Goal: Task Accomplishment & Management: Manage account settings

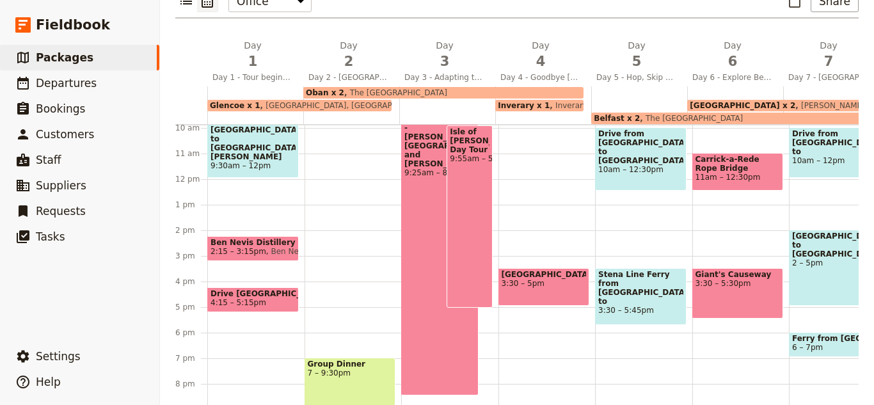
scroll to position [147, 0]
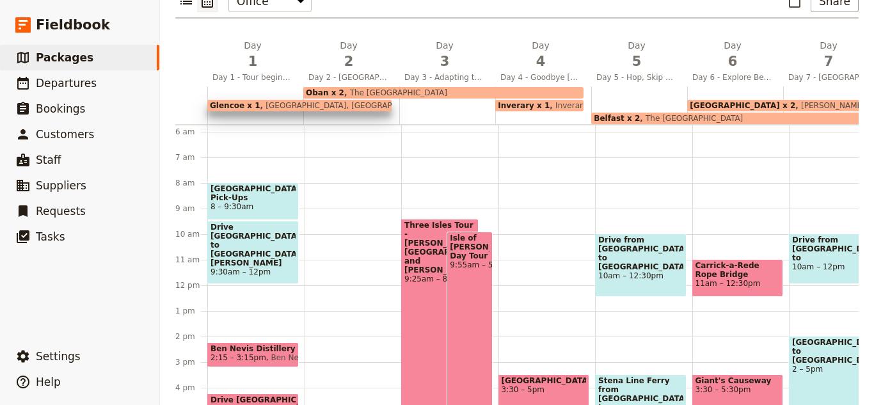
click at [271, 101] on span "Nevis Bank Inn, The Garrison Hotel" at bounding box center [377, 105] width 235 height 9
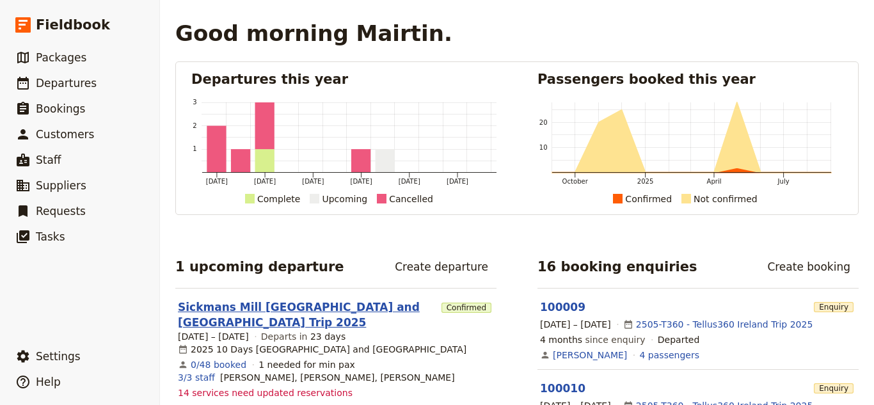
click at [239, 312] on link "Sickmans Mill Scotland and Ireland Trip 2025" at bounding box center [307, 314] width 259 height 31
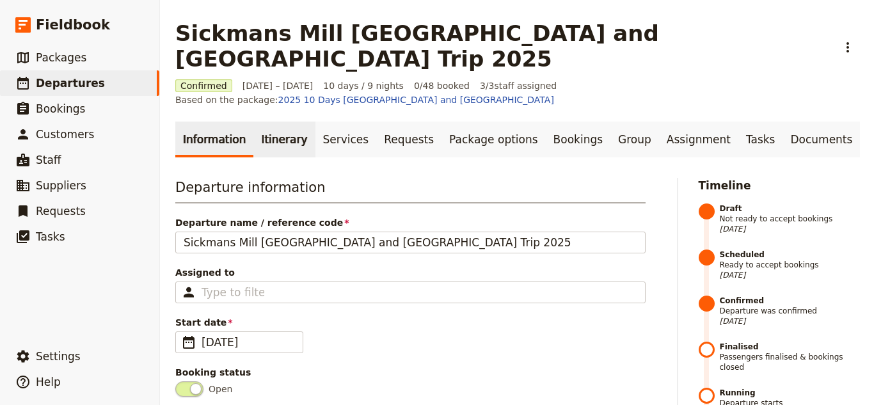
click at [270, 122] on link "Itinerary" at bounding box center [283, 140] width 61 height 36
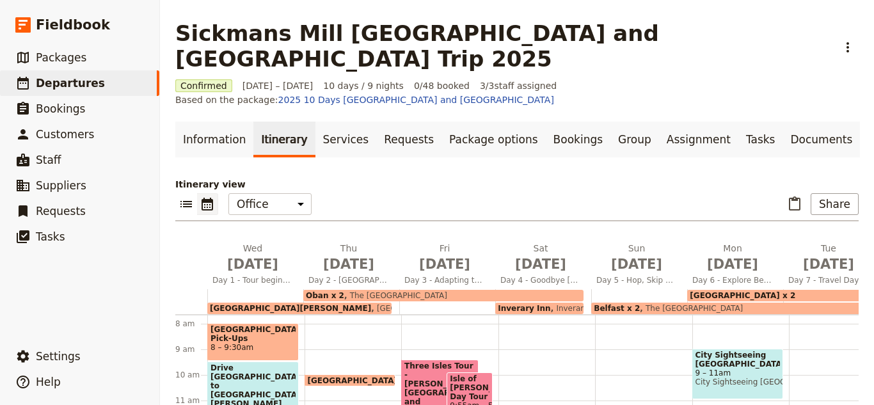
scroll to position [230, 0]
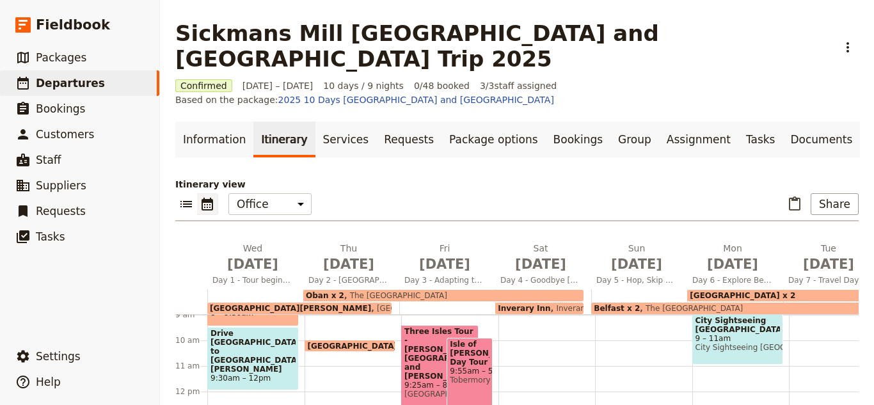
click at [371, 304] on span "Nevis Bank Inn, The Garrison Hotel" at bounding box center [488, 308] width 235 height 9
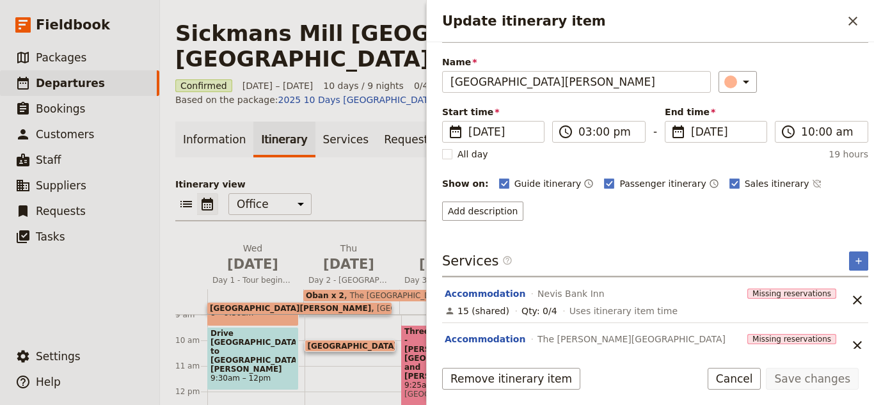
scroll to position [56, 0]
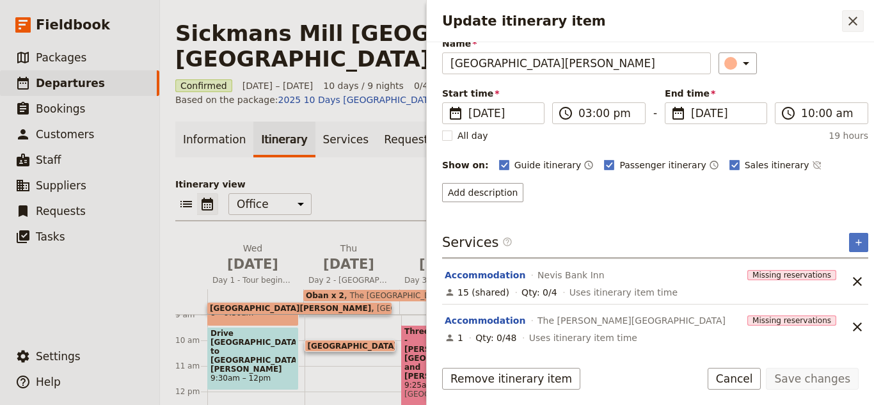
click at [859, 20] on icon "Close drawer" at bounding box center [852, 20] width 15 height 15
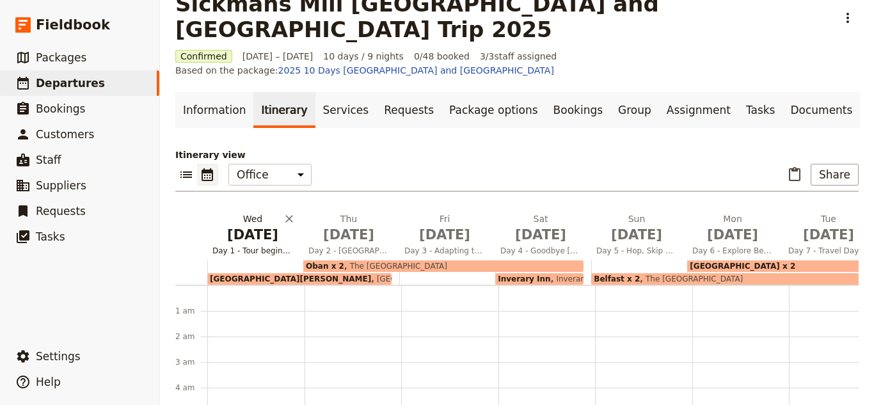
scroll to position [0, 0]
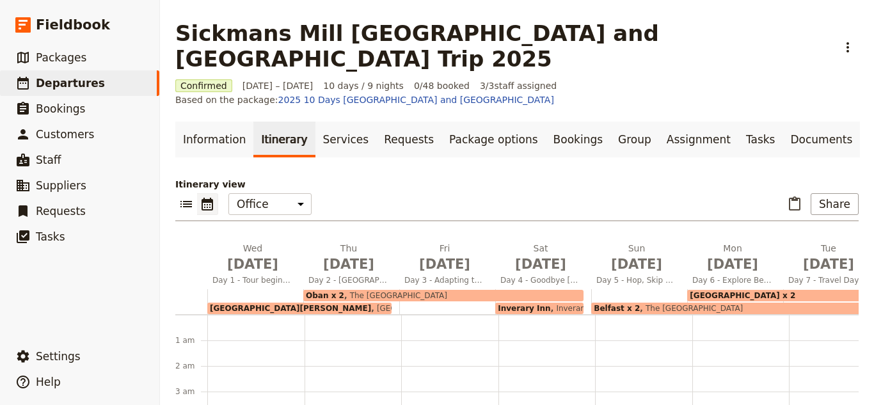
click at [348, 291] on span "The Royal Hotel" at bounding box center [395, 295] width 103 height 9
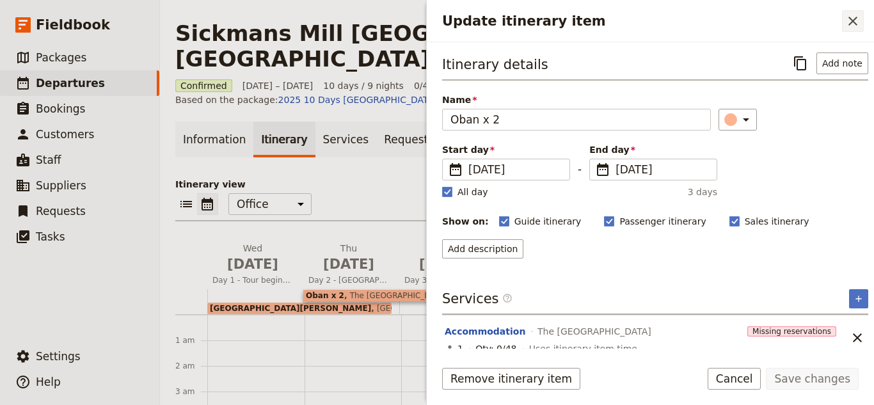
click at [853, 26] on icon "Close drawer" at bounding box center [852, 20] width 15 height 15
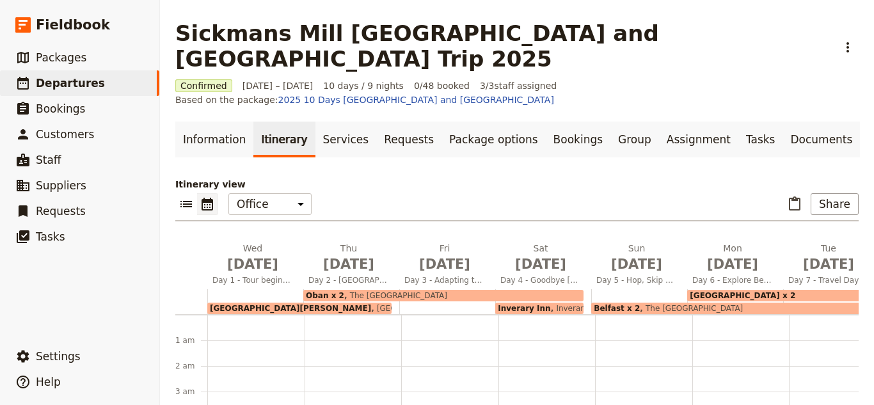
click at [530, 304] on span "Inverary Inn" at bounding box center [524, 308] width 52 height 9
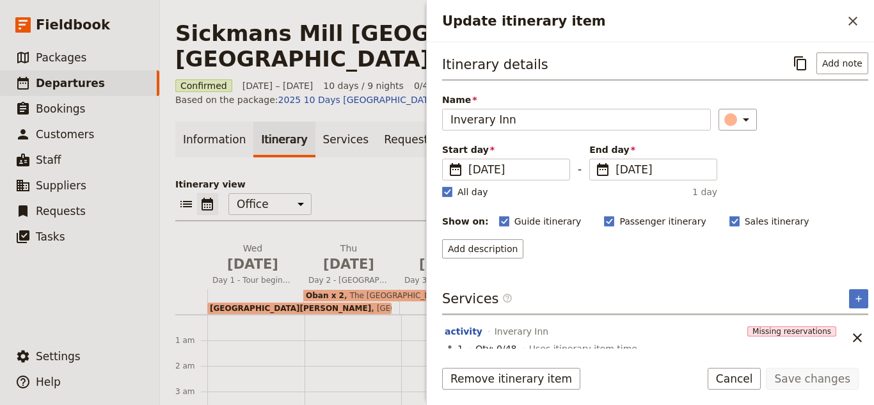
drag, startPoint x: 852, startPoint y: 22, endPoint x: 789, endPoint y: 64, distance: 76.1
click at [852, 23] on icon "Close drawer" at bounding box center [852, 20] width 15 height 15
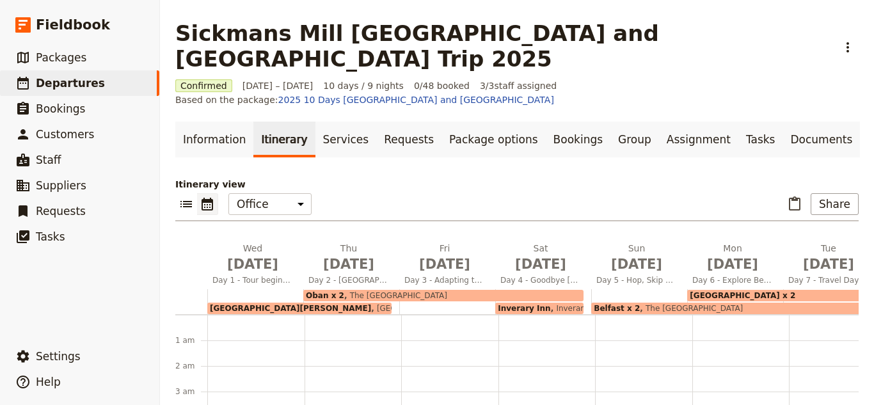
click at [640, 304] on span "The Europa Hotel" at bounding box center [691, 308] width 103 height 9
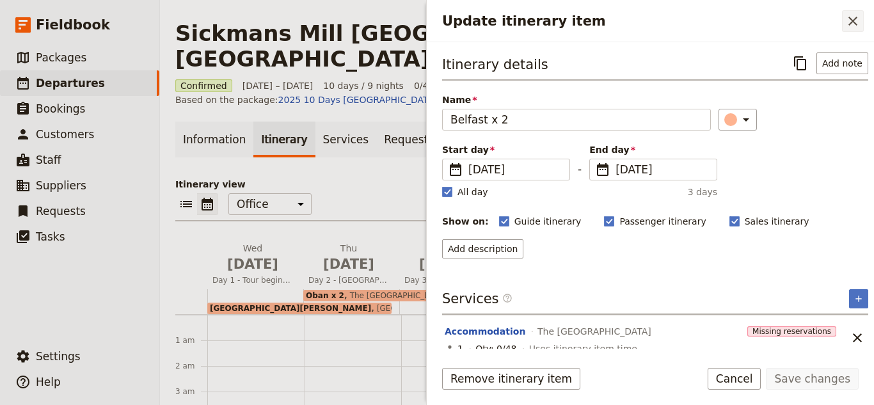
click at [851, 20] on icon "Close drawer" at bounding box center [852, 20] width 15 height 15
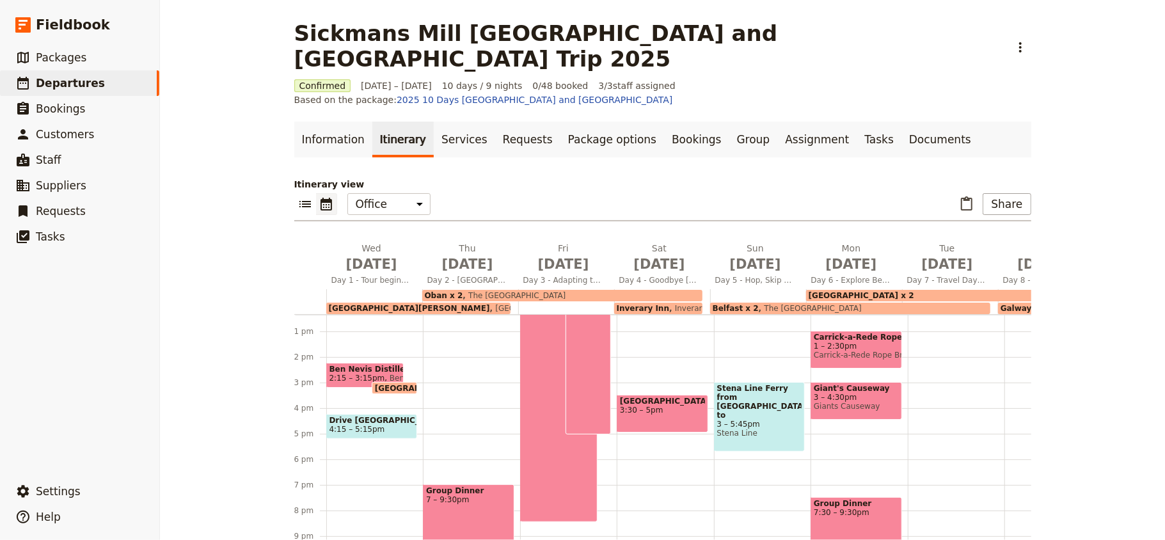
scroll to position [326, 0]
drag, startPoint x: 555, startPoint y: 15, endPoint x: 433, endPoint y: 224, distance: 241.8
click at [498, 255] on span "Oct 2" at bounding box center [467, 264] width 81 height 19
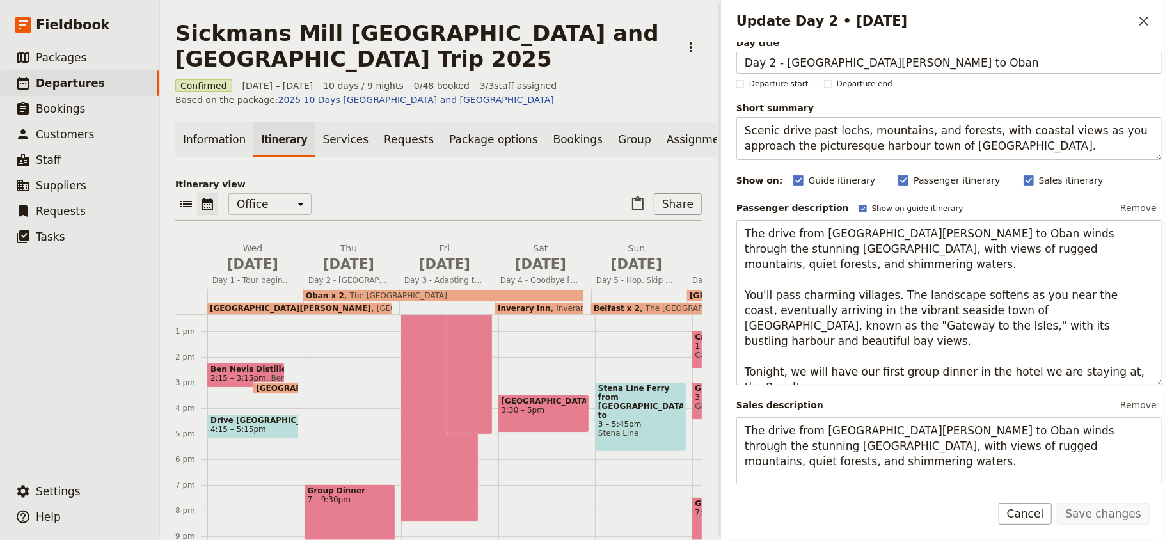
scroll to position [0, 0]
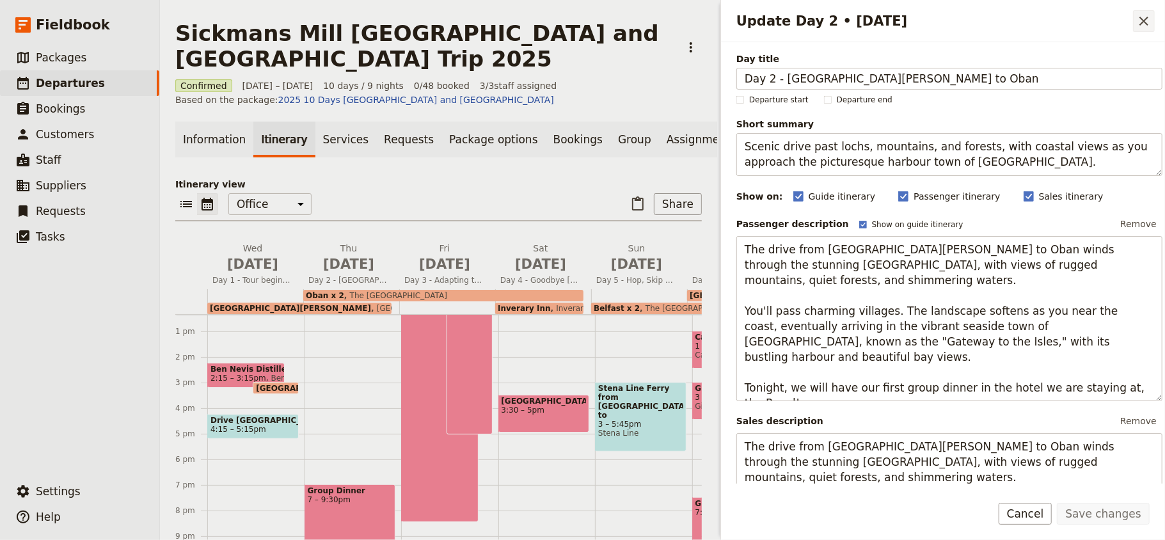
click at [874, 16] on icon "Close drawer" at bounding box center [1144, 20] width 15 height 15
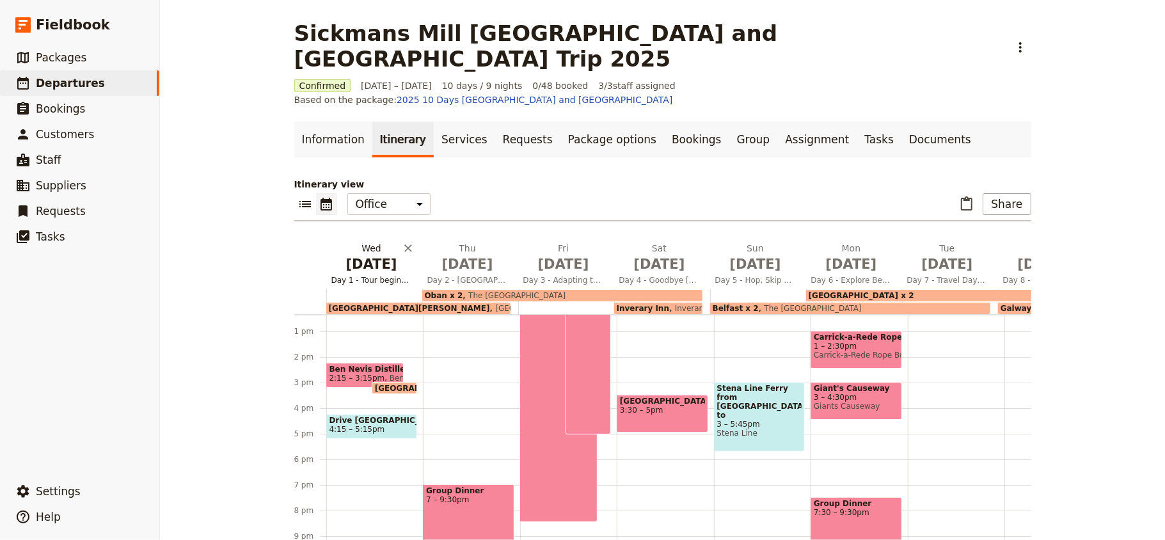
click at [367, 255] on span "Oct 1" at bounding box center [371, 264] width 81 height 19
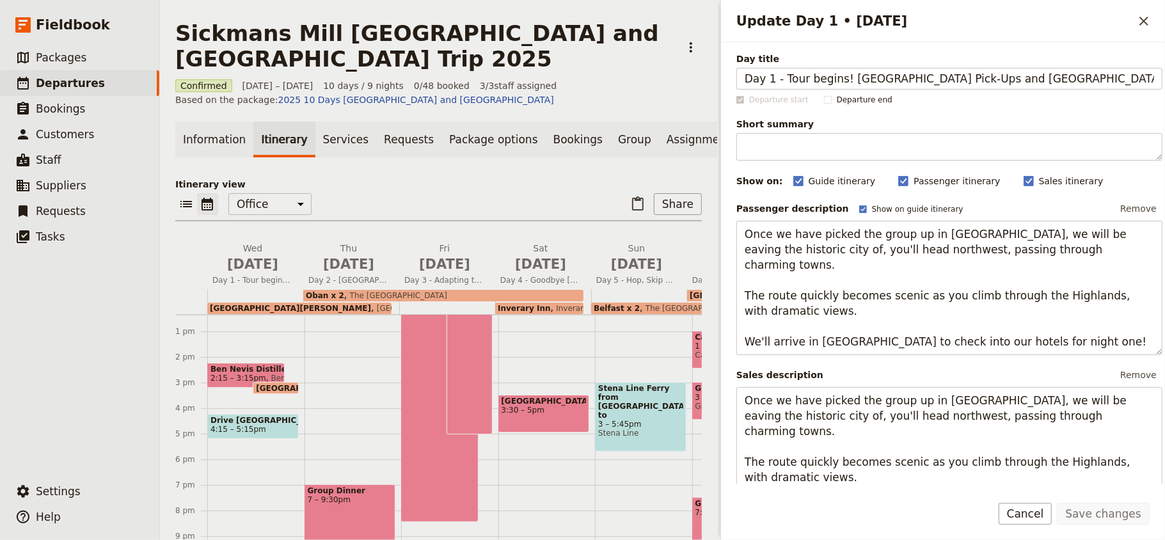
drag, startPoint x: 776, startPoint y: 82, endPoint x: 715, endPoint y: 87, distance: 61.0
click at [718, 83] on div "Update Day 1 • 1 Oct ​ Day title Day 1 - Tour begins! Edinburgh Pick-Ups and Gl…" at bounding box center [941, 270] width 448 height 540
click at [747, 82] on input "- Tour begins! Edinburgh Pick-Ups and Glencoe" at bounding box center [950, 79] width 426 height 22
click at [753, 84] on input "Tour begins! Edinburgh Pick-Ups and Glencoe" at bounding box center [950, 79] width 426 height 22
click at [750, 84] on input "Tour begins! Edinburgh Pick-Ups and Glencoe" at bounding box center [950, 79] width 426 height 22
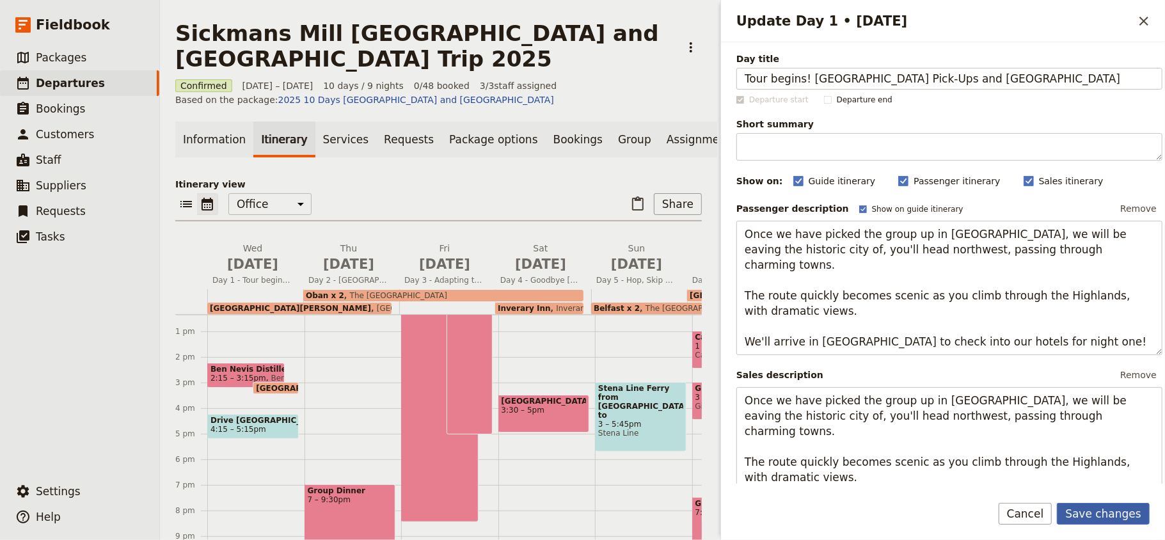
type input "Tour begins! Edinburgh Pick-Ups and Glencoe"
click at [874, 404] on button "Save changes" at bounding box center [1103, 514] width 93 height 22
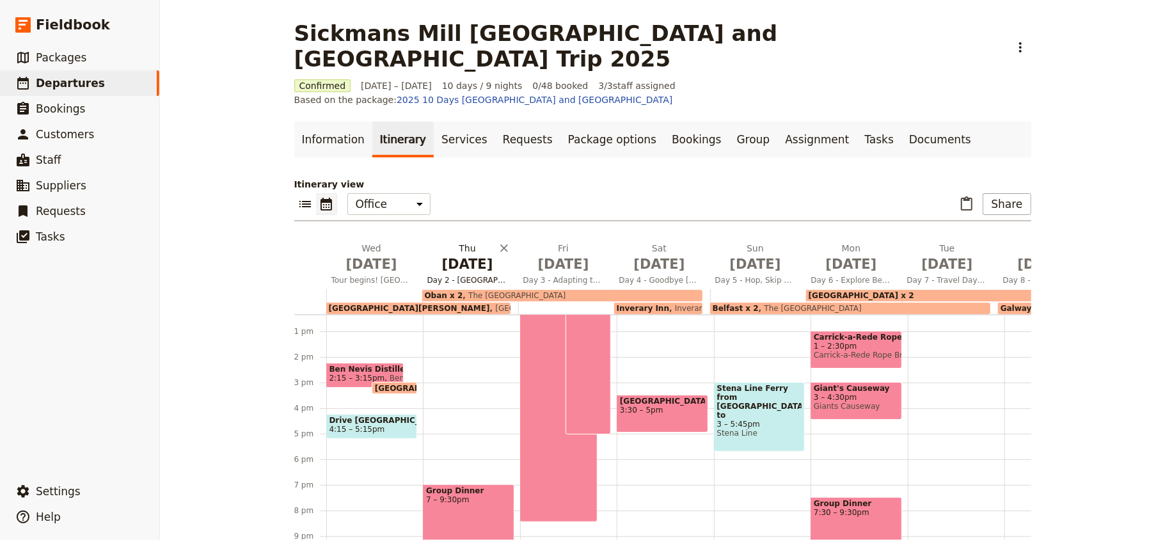
click at [463, 255] on span "Oct 2" at bounding box center [467, 264] width 81 height 19
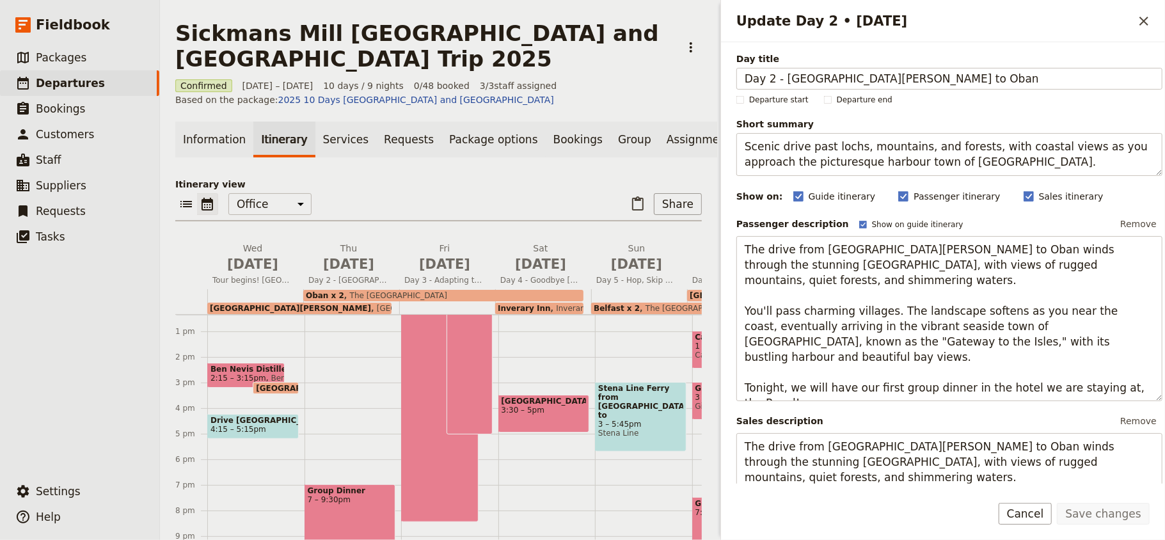
drag, startPoint x: 779, startPoint y: 83, endPoint x: 727, endPoint y: 88, distance: 52.2
click at [727, 88] on div "Day title Day 2 - Fort William to Oban Departure start Departure end Short summ…" at bounding box center [943, 263] width 444 height 442
type input "Fort William to Oban"
click at [874, 404] on button "Save changes" at bounding box center [1103, 514] width 93 height 22
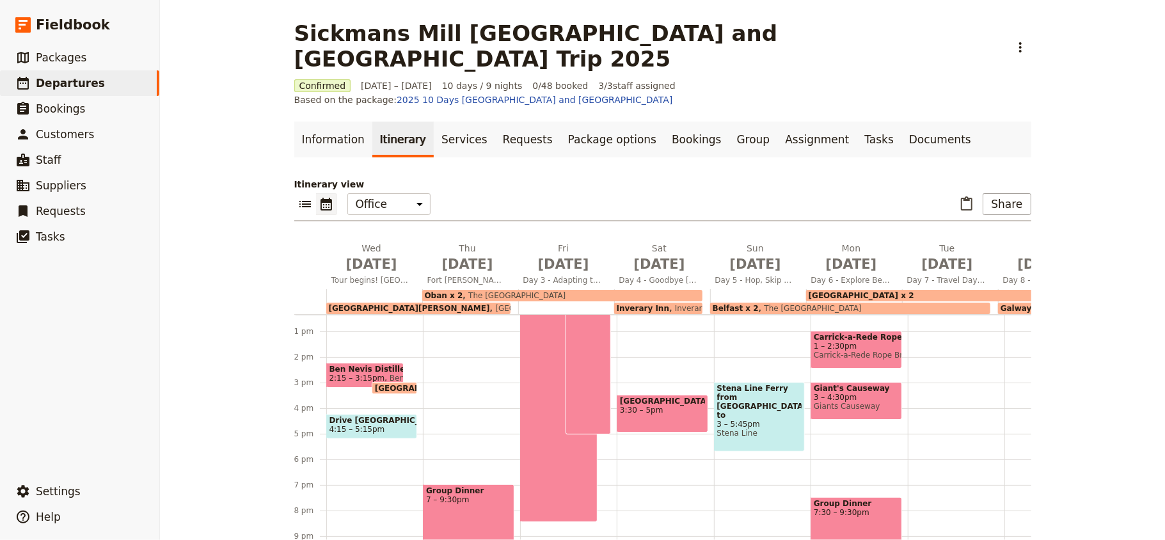
click at [548, 255] on span "Oct 3" at bounding box center [563, 264] width 81 height 19
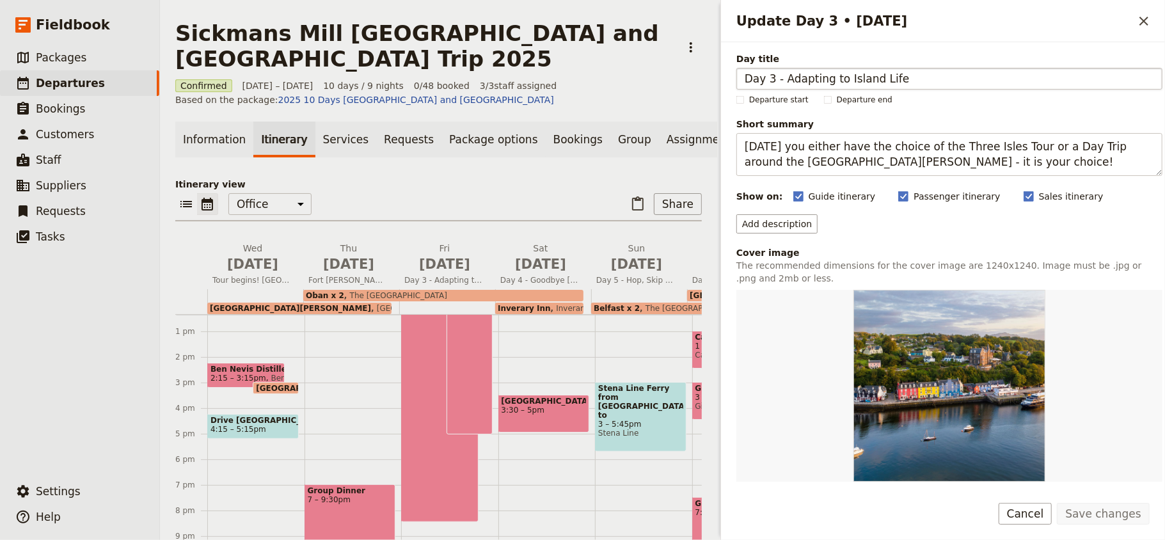
drag, startPoint x: 781, startPoint y: 82, endPoint x: 742, endPoint y: 87, distance: 38.7
click at [743, 87] on input "Day 3 - Adapting to Island Life" at bounding box center [950, 79] width 426 height 22
type input "Asdapting to Island Life"
click at [874, 404] on button "Save changes" at bounding box center [1103, 514] width 93 height 22
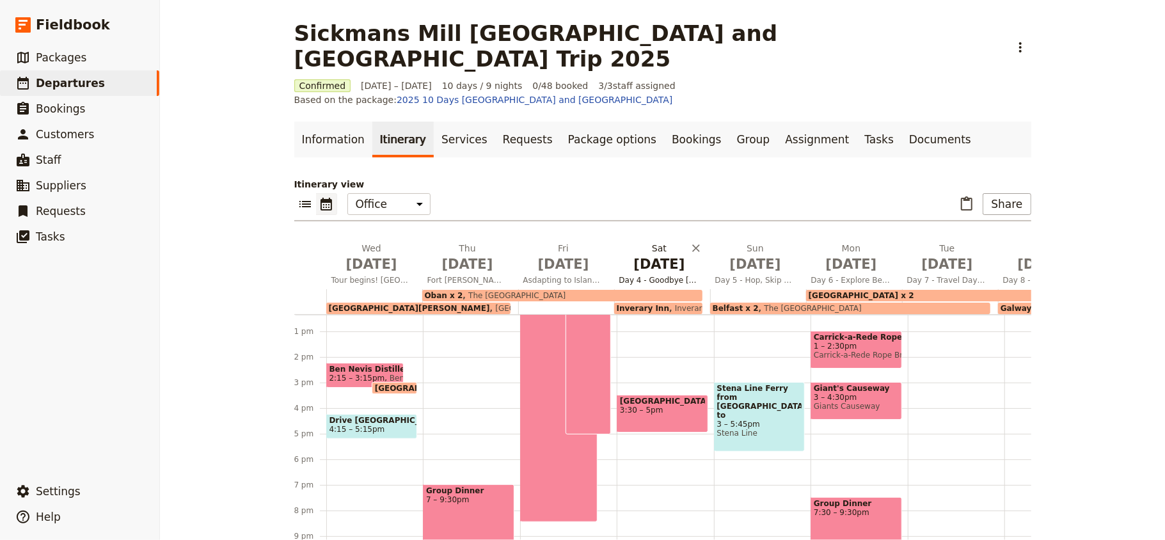
click at [521, 275] on span "Asdapting to Island Life" at bounding box center [563, 280] width 91 height 10
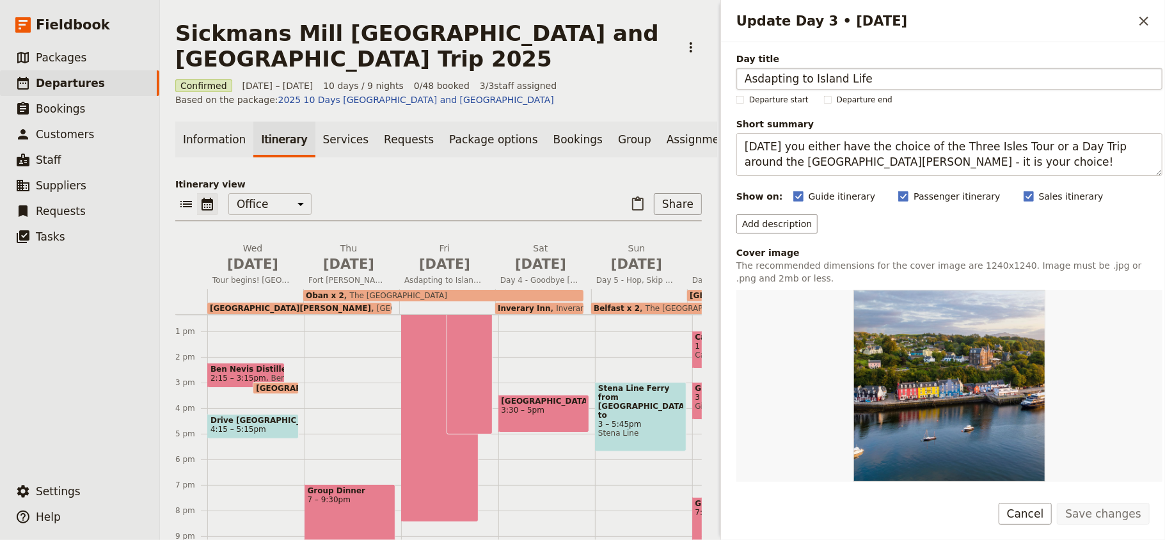
click at [761, 83] on input "Asdapting to Island Life" at bounding box center [950, 79] width 426 height 22
click at [751, 88] on input "Adapting to Island Life" at bounding box center [950, 79] width 426 height 22
type input "Adapting to Island Life"
click at [874, 404] on button "Save changes" at bounding box center [1103, 514] width 93 height 22
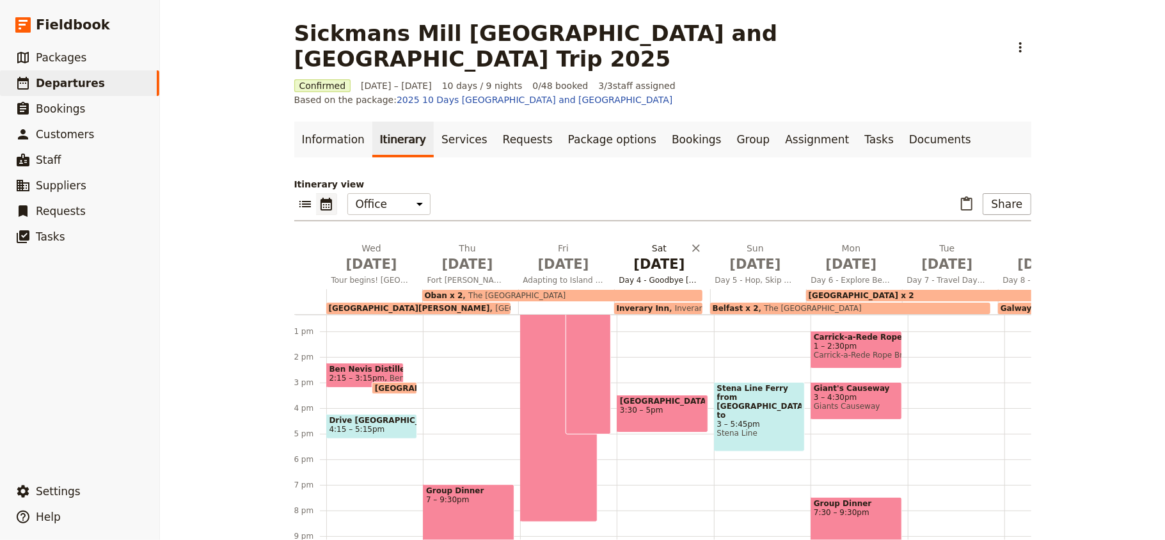
click at [669, 255] on span "Oct 4" at bounding box center [659, 264] width 81 height 19
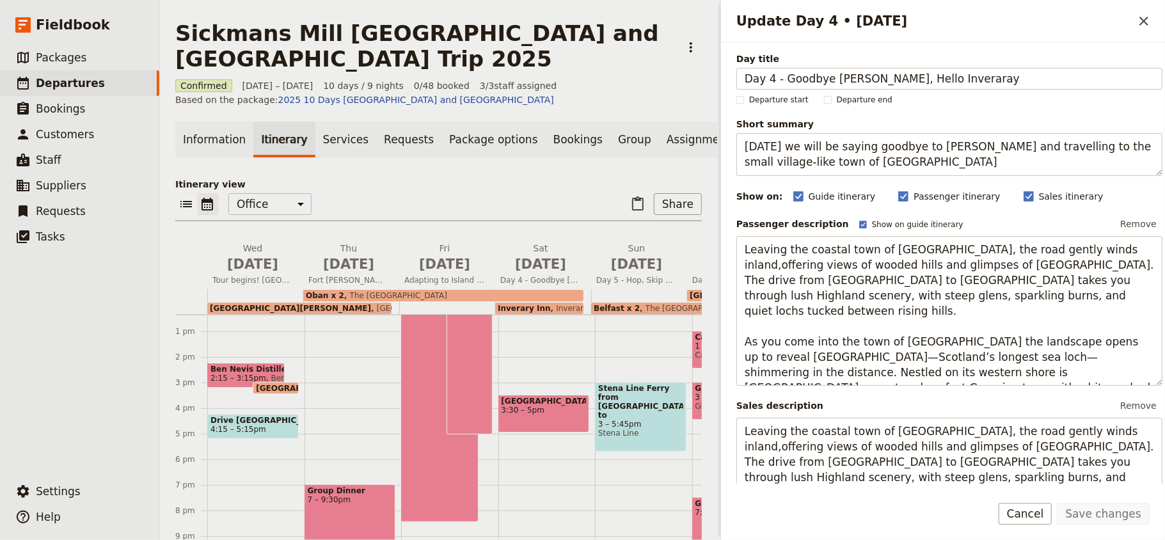
drag, startPoint x: 779, startPoint y: 79, endPoint x: 718, endPoint y: 78, distance: 61.4
click at [718, 78] on div "Update Day 4 • 4 Oct ​ Day title Day 4 - Goodbye Oban, Hello Inveraray Departur…" at bounding box center [941, 270] width 448 height 540
type input "Goodbye Oban, Hello Inveraray"
click at [874, 404] on button "Save changes" at bounding box center [1103, 514] width 93 height 22
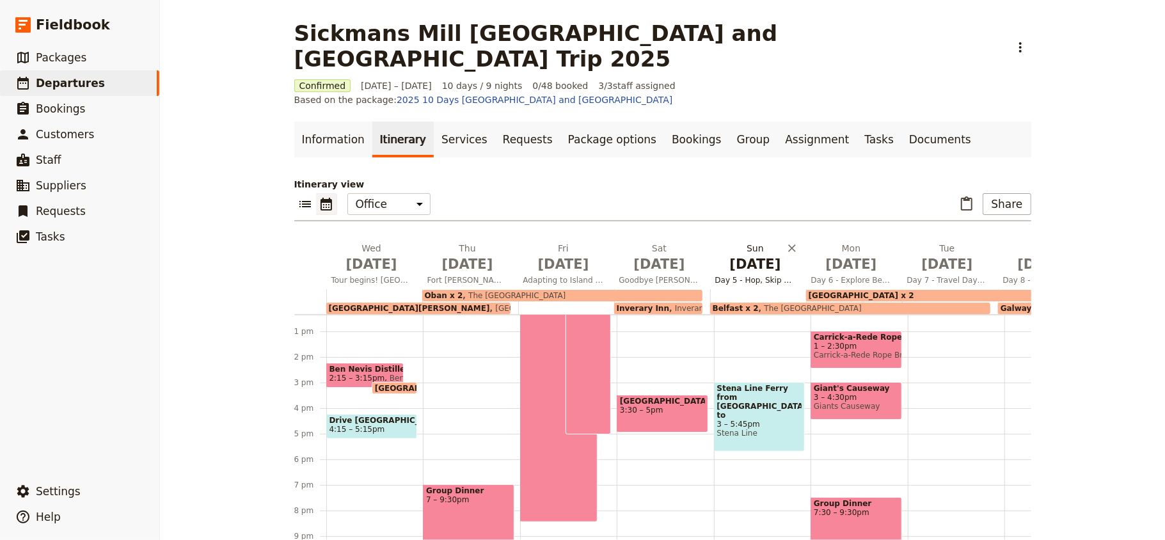
click at [730, 255] on span "Oct 5" at bounding box center [755, 264] width 81 height 19
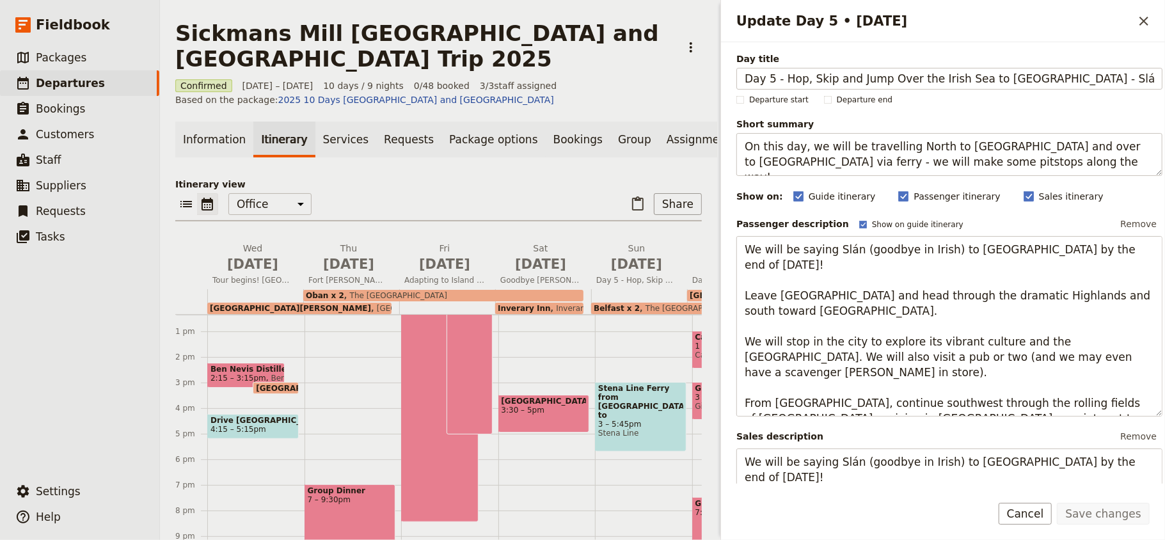
drag, startPoint x: 783, startPoint y: 82, endPoint x: 706, endPoint y: 86, distance: 76.9
click at [708, 85] on div "Sickmans Mill Scotland and Ireland Trip 2025 ​ Confirmed 1 – 10 Oct 2025 10 day…" at bounding box center [662, 270] width 1005 height 540
type input "Hop, Skip and Jump Over the Irish Sea to Belfast - Slán Scotland!"
click at [874, 404] on button "Save changes" at bounding box center [1103, 514] width 93 height 22
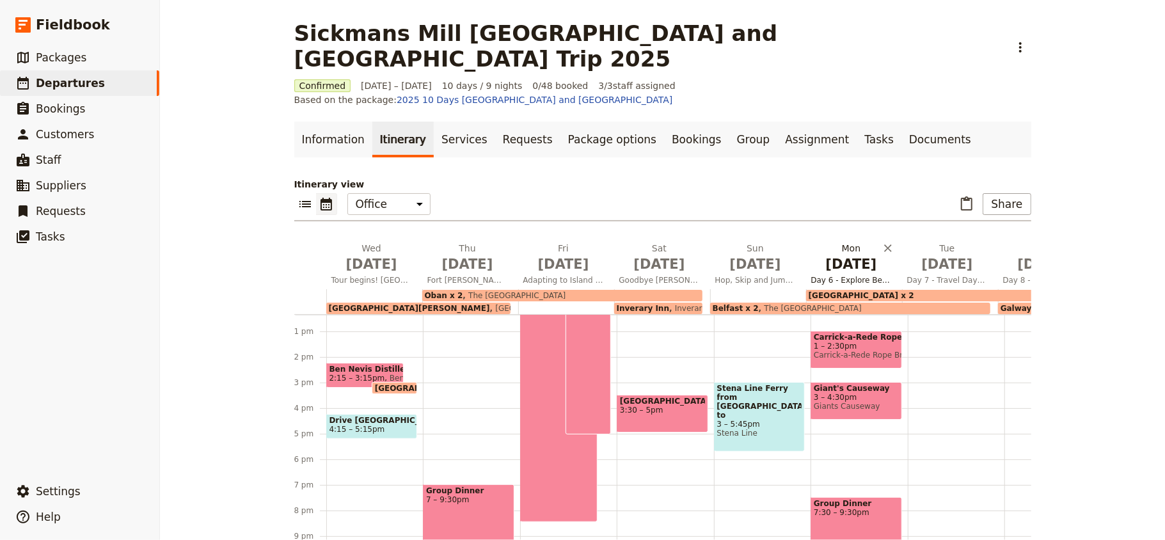
click at [825, 255] on span "Oct 6" at bounding box center [851, 264] width 81 height 19
